Goal: Task Accomplishment & Management: Use online tool/utility

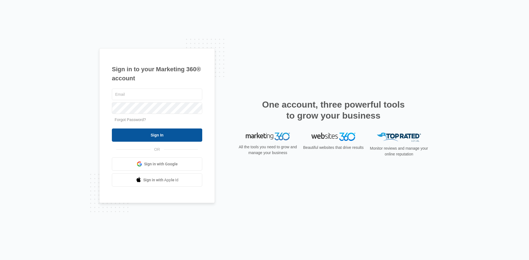
type input "[PERSON_NAME][EMAIL_ADDRESS][DOMAIN_NAME]"
click at [163, 132] on input "Sign In" at bounding box center [157, 135] width 90 height 13
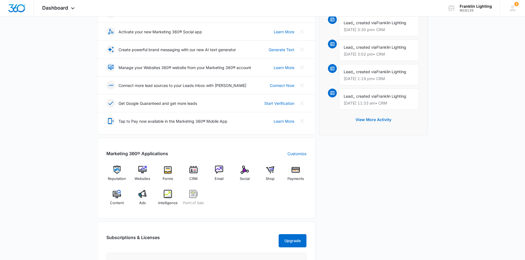
scroll to position [110, 0]
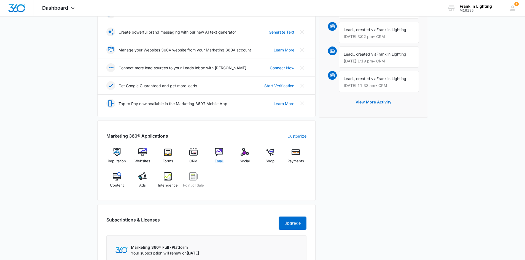
click at [222, 156] on img at bounding box center [219, 152] width 8 height 8
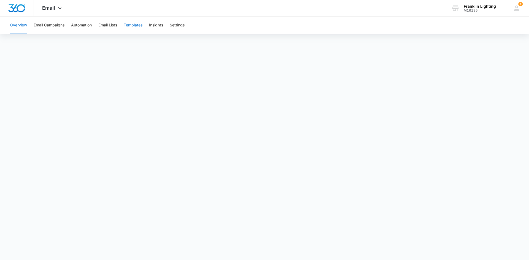
click at [135, 26] on button "Templates" at bounding box center [133, 26] width 19 height 18
click at [54, 26] on button "Email Campaigns" at bounding box center [49, 26] width 31 height 18
click at [140, 25] on button "Templates" at bounding box center [133, 26] width 19 height 18
click at [500, 34] on div "Overview Email Campaigns Automation Email Lists Templates Insights Settings" at bounding box center [265, 26] width 516 height 18
click at [50, 25] on button "Email Campaigns" at bounding box center [49, 26] width 31 height 18
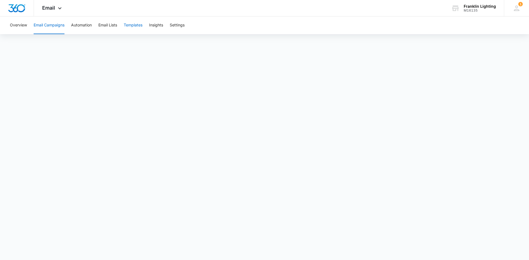
click at [141, 25] on button "Templates" at bounding box center [133, 26] width 19 height 18
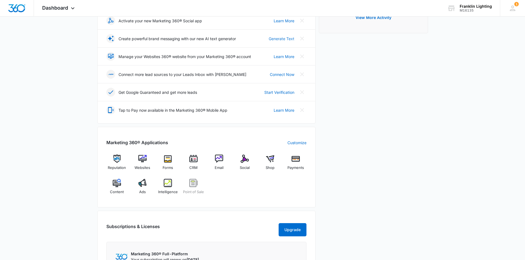
scroll to position [110, 0]
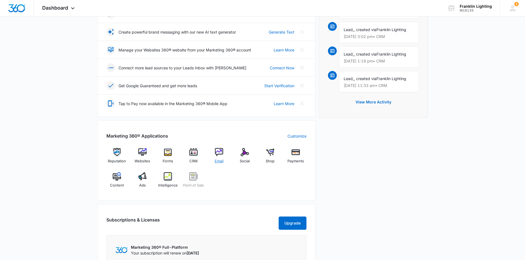
click at [220, 162] on span "Email" at bounding box center [219, 162] width 9 height 6
